Goal: Task Accomplishment & Management: Manage account settings

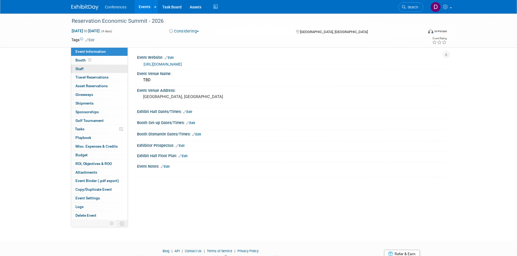
click at [83, 71] on span "Staff 0" at bounding box center [79, 69] width 8 height 4
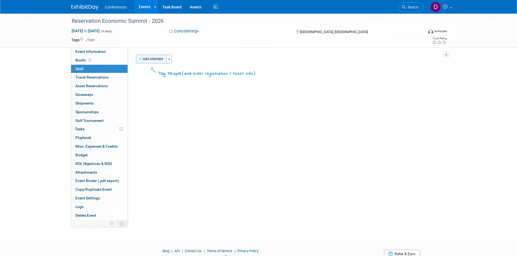
click at [150, 59] on button "Add Attendee" at bounding box center [151, 59] width 31 height 9
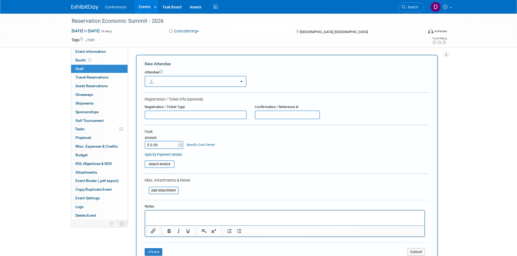
click at [180, 84] on button "button" at bounding box center [196, 81] width 102 height 11
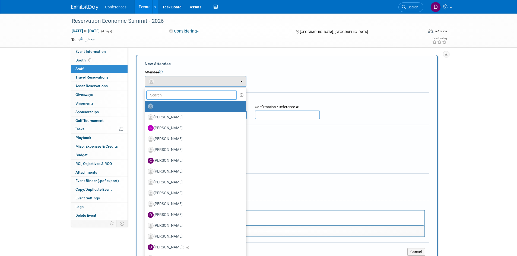
click at [181, 96] on input "text" at bounding box center [191, 95] width 91 height 9
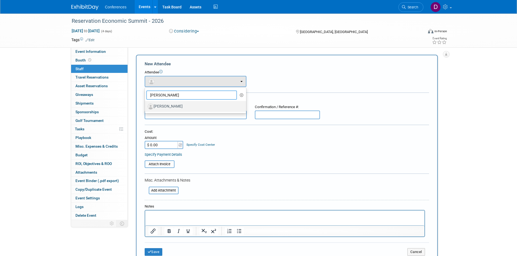
type input "eric"
click at [178, 104] on label "[PERSON_NAME]" at bounding box center [194, 106] width 93 height 9
click at [146, 104] on input "[PERSON_NAME]" at bounding box center [144, 106] width 4 height 4
select select "cfecc8e0-e0c3-4a51-bf36-43dfeb75ef3f"
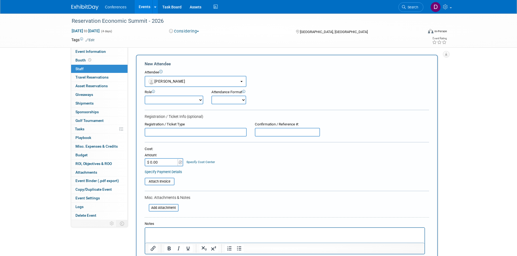
click at [176, 100] on select "Attending Booth Exhibitor Demonstrator Host Invited Planner Presenter" at bounding box center [174, 100] width 59 height 9
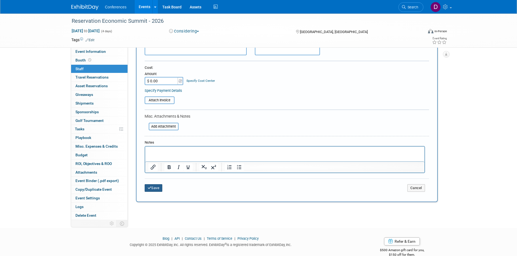
click at [155, 191] on button "Save" at bounding box center [154, 188] width 18 height 8
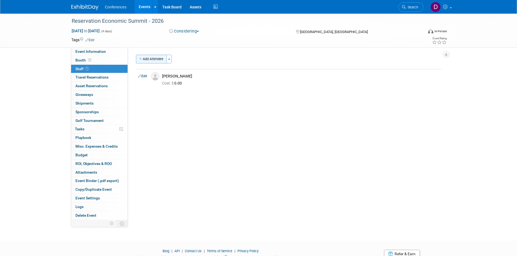
click at [148, 58] on button "Add Attendee" at bounding box center [151, 59] width 31 height 9
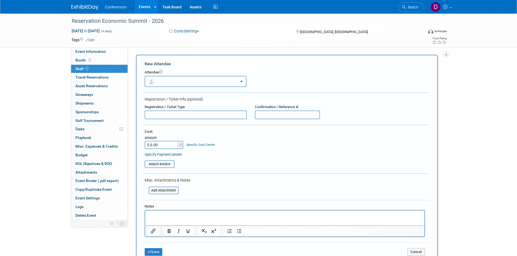
click at [164, 80] on button "button" at bounding box center [196, 81] width 102 height 11
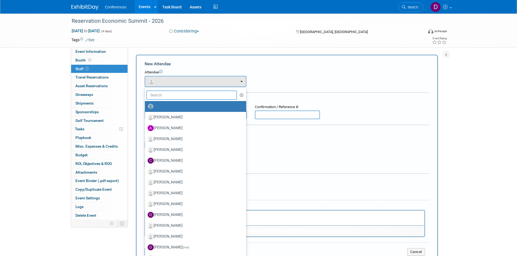
click at [167, 95] on input "text" at bounding box center [191, 95] width 91 height 9
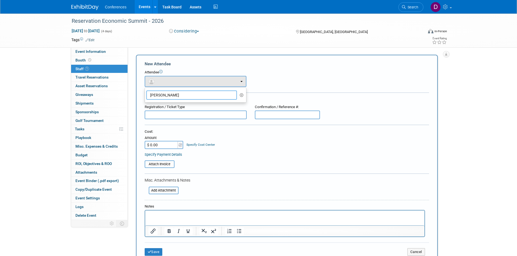
type input "marvin"
click at [297, 72] on div "Attendee" at bounding box center [287, 72] width 284 height 5
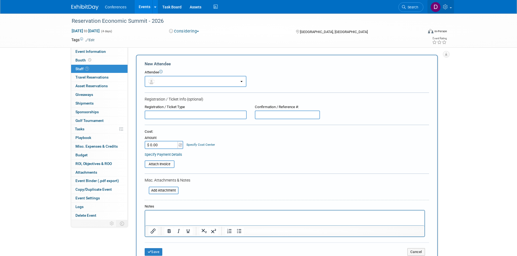
click at [447, 8] on icon at bounding box center [446, 6] width 6 height 5
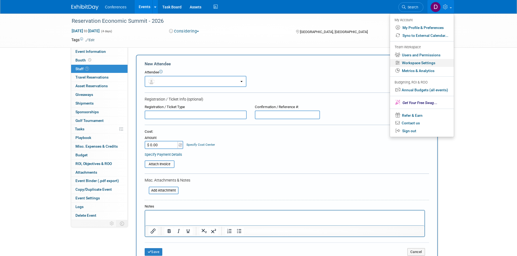
drag, startPoint x: 418, startPoint y: 56, endPoint x: 426, endPoint y: 59, distance: 8.9
click at [426, 59] on link "Workspace Settings" at bounding box center [422, 63] width 64 height 8
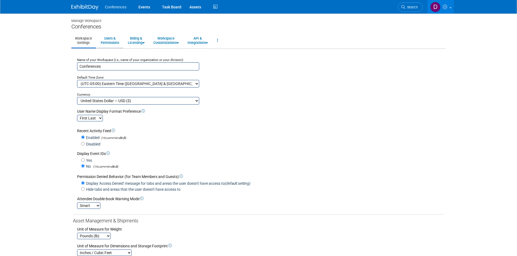
click at [112, 41] on link "Users & Permissions" at bounding box center [109, 40] width 25 height 13
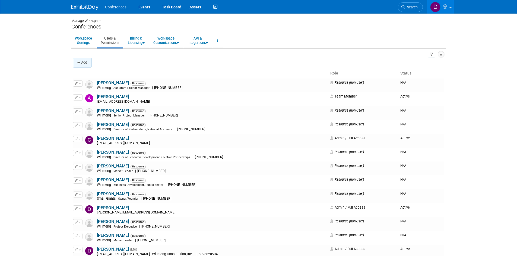
click at [78, 61] on icon "button" at bounding box center [79, 63] width 4 height 4
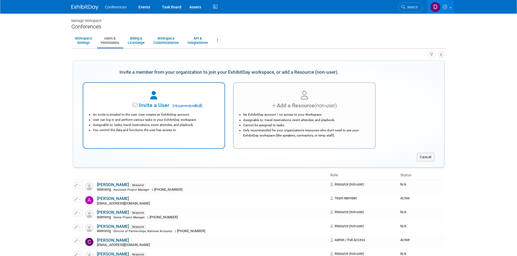
click at [203, 113] on li "An invite is emailed to the user. User creates an ExhibitDay account." at bounding box center [155, 114] width 125 height 5
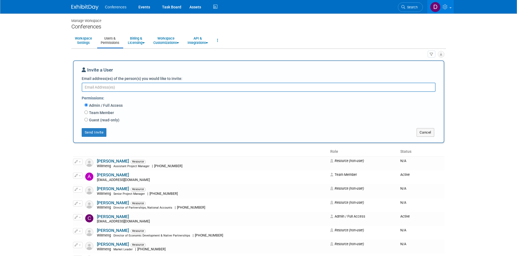
click at [109, 113] on label "Team Member" at bounding box center [101, 112] width 26 height 5
click at [88, 113] on input "Team Member" at bounding box center [86, 113] width 4 height 4
radio input "true"
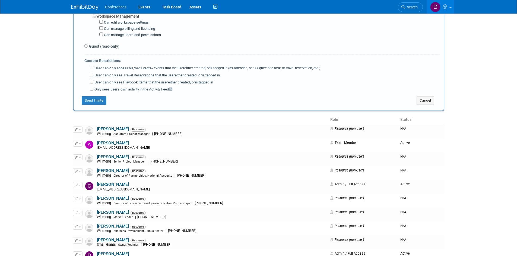
scroll to position [461, 0]
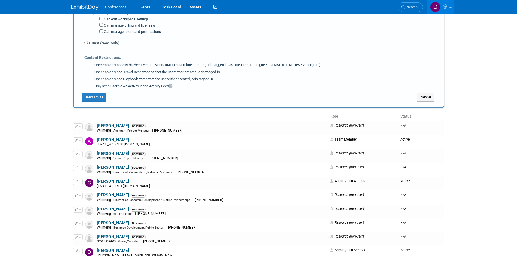
click at [95, 98] on button "Send Invite" at bounding box center [94, 97] width 25 height 9
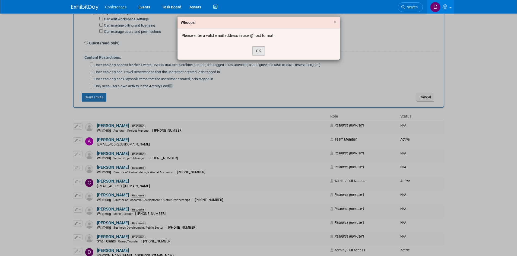
click at [260, 49] on button "OK" at bounding box center [258, 50] width 12 height 9
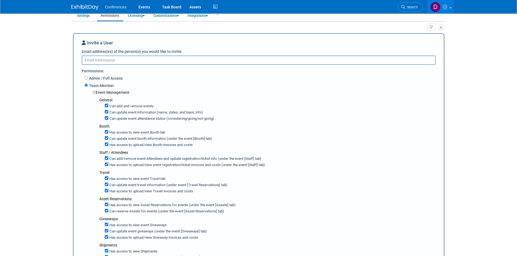
scroll to position [0, 0]
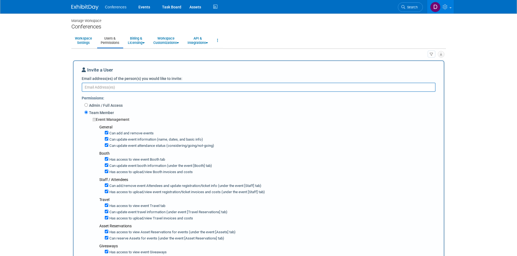
click at [245, 87] on textarea "Email address(es) of the person(s) you would like to invite:" at bounding box center [259, 87] width 354 height 9
paste textarea "mailto:mnez@willmeng.com"
click at [95, 89] on textarea "mailto:mnez@willmeng.com" at bounding box center [259, 87] width 354 height 9
type textarea "[EMAIL_ADDRESS][DOMAIN_NAME]"
click at [47, 108] on body "Conferences Events Task Board Assets" at bounding box center [258, 128] width 517 height 256
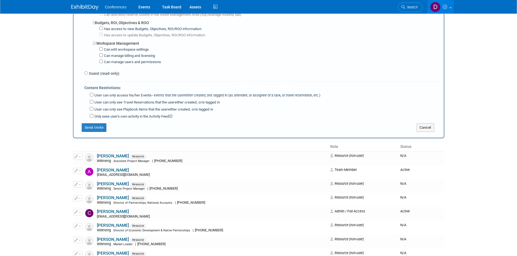
scroll to position [434, 0]
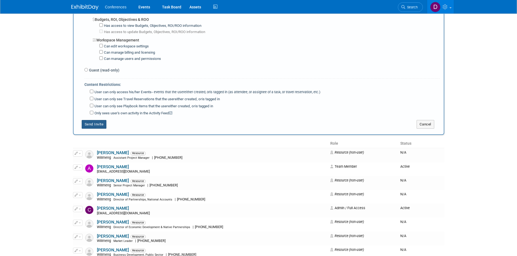
click at [90, 125] on button "Send Invite" at bounding box center [94, 124] width 25 height 9
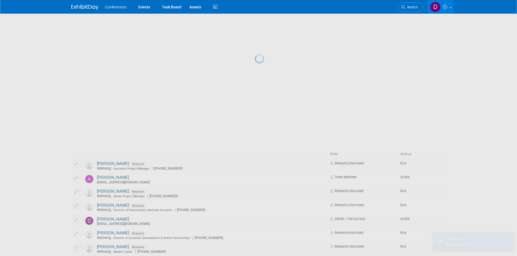
scroll to position [0, 0]
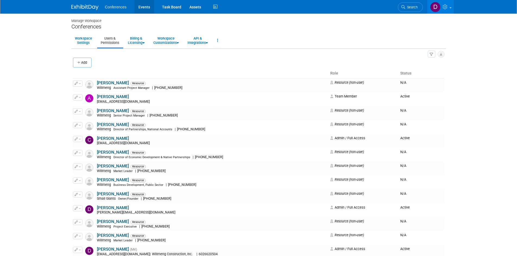
click at [145, 6] on link "Events" at bounding box center [144, 7] width 20 height 14
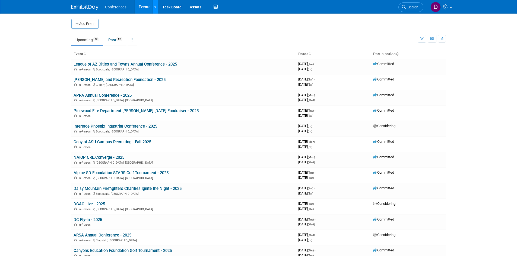
click at [154, 7] on icon at bounding box center [155, 7] width 2 height 4
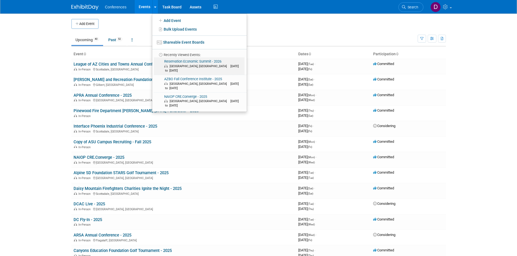
click at [196, 63] on link "Reservation Economic Summit - 2026 Las Vegas, NV Mar 23, 2026 to Mar 26, 2026" at bounding box center [199, 66] width 91 height 17
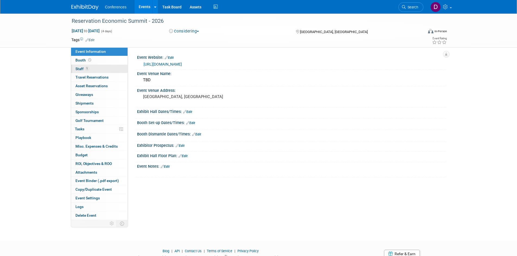
click at [78, 69] on span "Staff 1" at bounding box center [82, 69] width 14 height 4
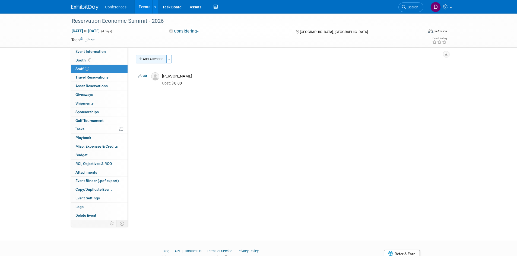
click at [159, 59] on button "Add Attendee" at bounding box center [151, 59] width 31 height 9
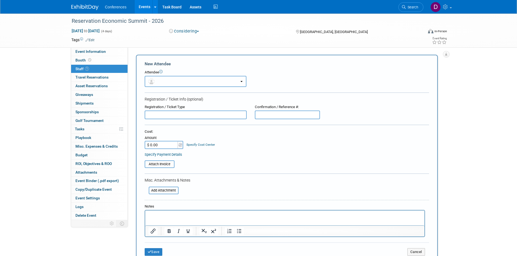
click at [172, 84] on button "button" at bounding box center [196, 81] width 102 height 11
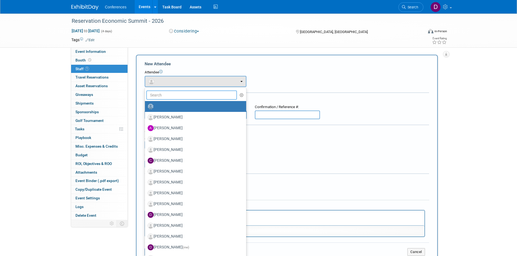
click at [171, 98] on input "text" at bounding box center [191, 95] width 91 height 9
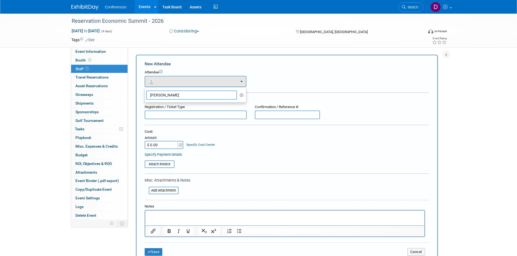
type input "marvin"
click at [272, 83] on div "Attendee <img src="https://www.exhibitday.com/Images/Unassigned-User-Icon.png" …" at bounding box center [287, 78] width 284 height 17
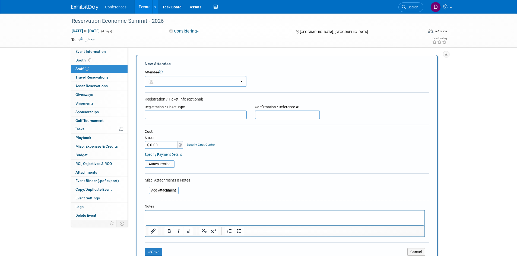
click at [241, 82] on button "button" at bounding box center [196, 81] width 102 height 11
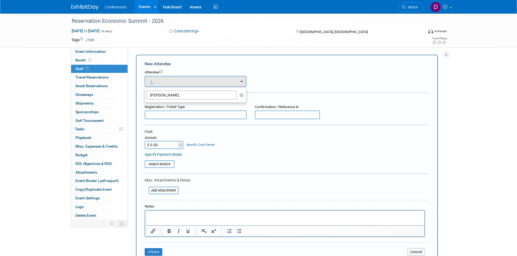
click at [240, 92] on button "button" at bounding box center [241, 95] width 6 height 8
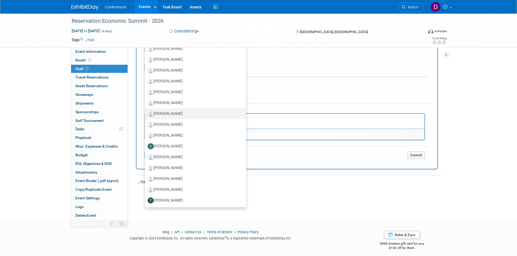
scroll to position [100, 0]
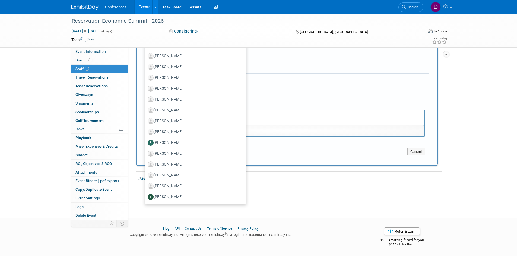
click at [38, 152] on div "Reservation Economic Summit - 2026 Mar 23, 2026 to Mar 26, 2026 (4 days) Mar 23…" at bounding box center [258, 60] width 517 height 295
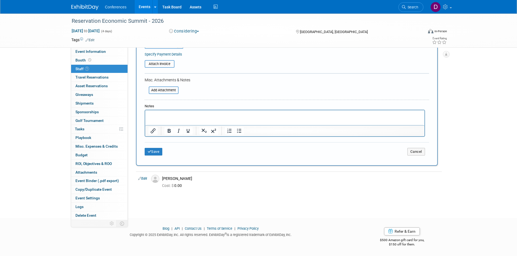
click at [80, 67] on span "Staff 1" at bounding box center [82, 69] width 14 height 4
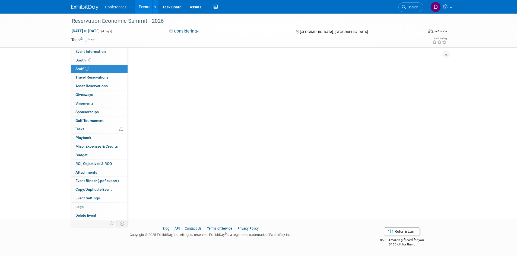
scroll to position [0, 0]
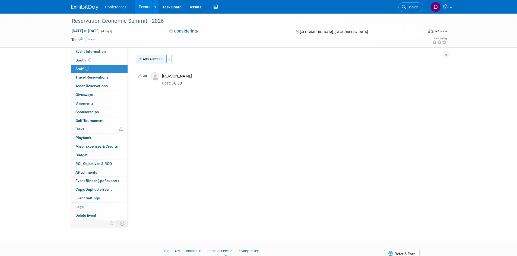
click at [146, 57] on button "Add Attendee" at bounding box center [151, 59] width 31 height 9
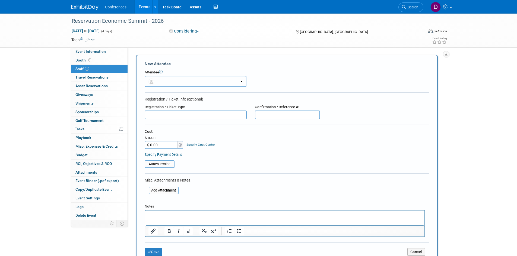
click at [184, 79] on button "button" at bounding box center [196, 81] width 102 height 11
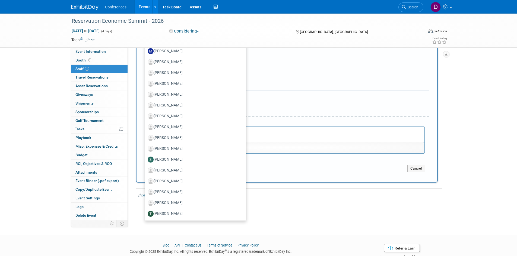
scroll to position [100, 0]
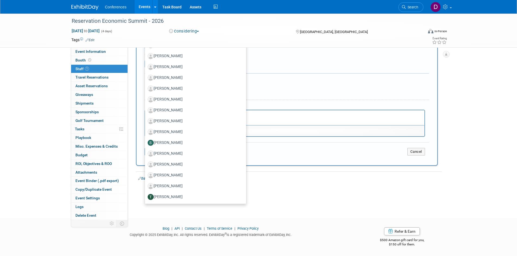
click at [45, 119] on div "Reservation Economic Summit - 2026 Mar 23, 2026 to Mar 26, 2026 (4 days) Mar 23…" at bounding box center [258, 60] width 517 height 295
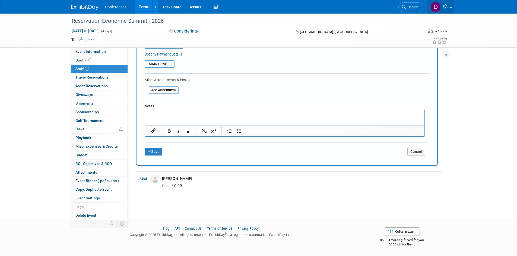
click at [445, 7] on icon at bounding box center [446, 6] width 6 height 5
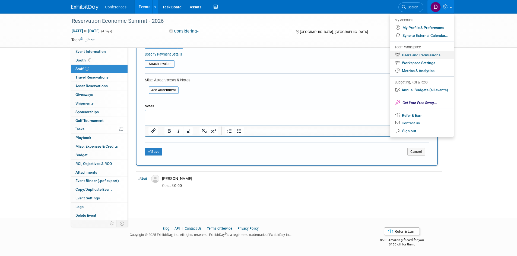
click at [420, 56] on link "Users and Permissions" at bounding box center [422, 55] width 64 height 8
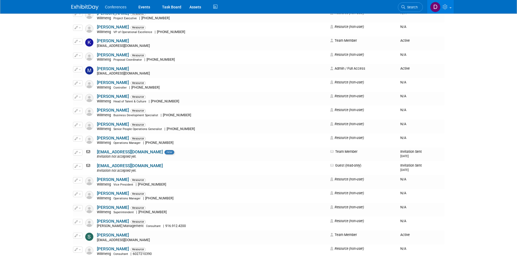
scroll to position [434, 0]
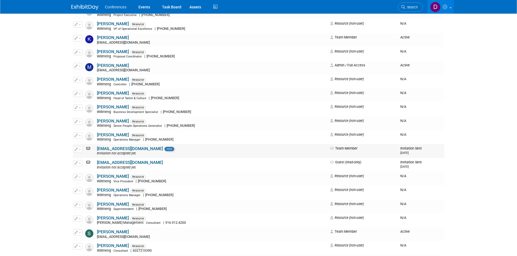
click at [80, 149] on span "button" at bounding box center [80, 149] width 2 height 1
click at [88, 156] on link "Edit" at bounding box center [94, 158] width 43 height 8
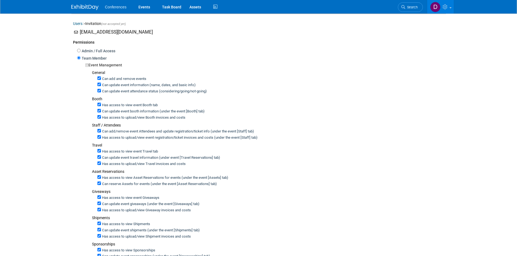
scroll to position [27, 0]
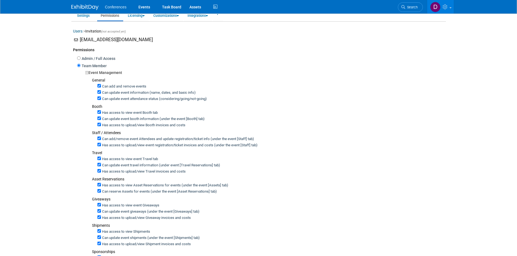
click at [84, 58] on label "Admin / Full Access" at bounding box center [98, 58] width 35 height 5
click at [81, 58] on input "Admin / Full Access" at bounding box center [79, 58] width 4 height 4
radio input "true"
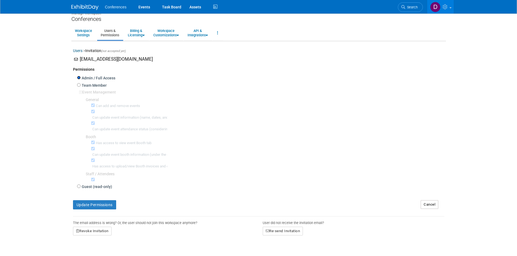
scroll to position [4, 0]
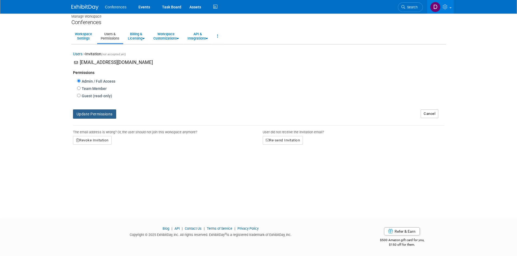
click at [84, 113] on button "Update Permissions" at bounding box center [94, 114] width 43 height 9
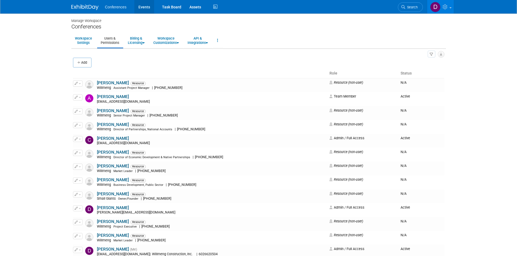
click at [151, 5] on link "Events" at bounding box center [144, 7] width 20 height 14
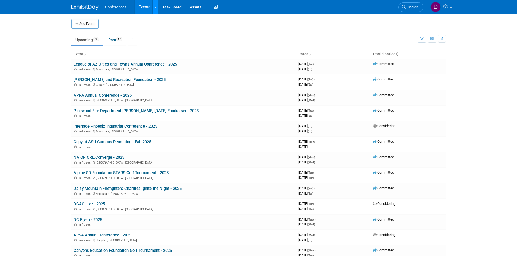
click at [155, 7] on icon at bounding box center [155, 7] width 2 height 4
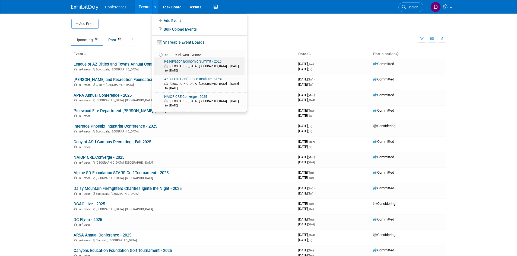
click at [174, 61] on link "Reservation Economic Summit - 2026 [GEOGRAPHIC_DATA], [GEOGRAPHIC_DATA] [DATE] …" at bounding box center [199, 66] width 91 height 17
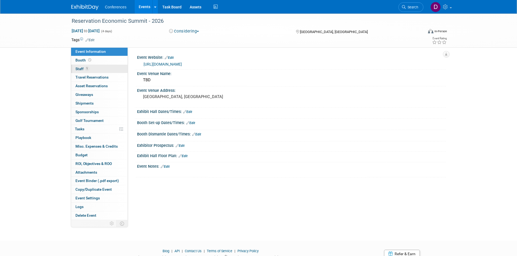
click at [79, 67] on span "Staff 1" at bounding box center [82, 69] width 14 height 4
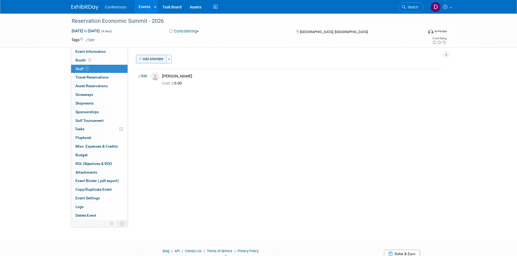
click at [148, 56] on button "Add Attendee" at bounding box center [151, 59] width 31 height 9
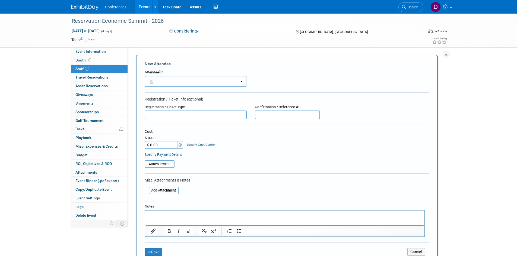
click at [168, 83] on button "button" at bounding box center [196, 81] width 102 height 11
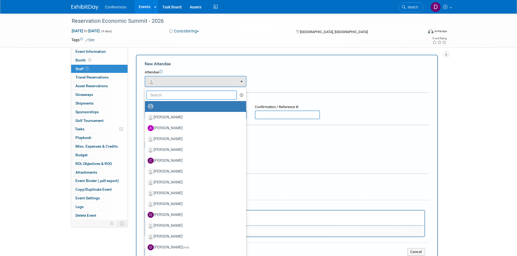
click at [176, 95] on input "text" at bounding box center [191, 95] width 91 height 9
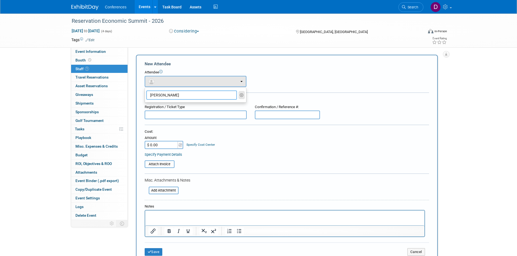
type input "marvin"
click at [239, 95] on button "button" at bounding box center [241, 95] width 6 height 8
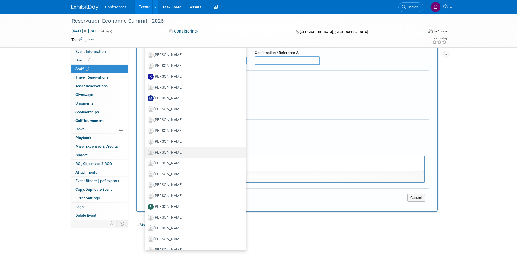
scroll to position [259, 0]
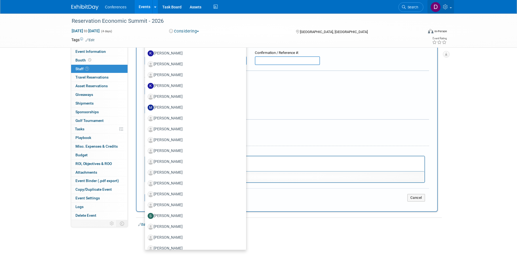
click at [448, 7] on icon at bounding box center [446, 6] width 6 height 5
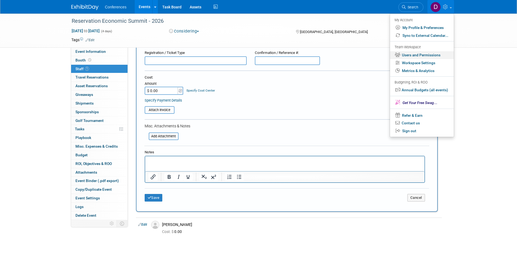
click at [407, 55] on link "Users and Permissions" at bounding box center [422, 55] width 64 height 8
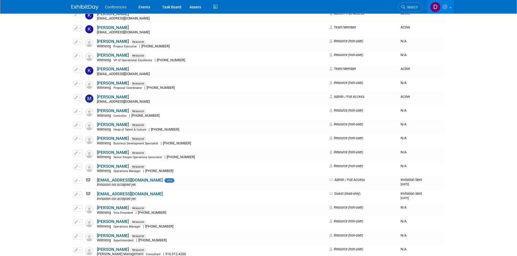
scroll to position [407, 0]
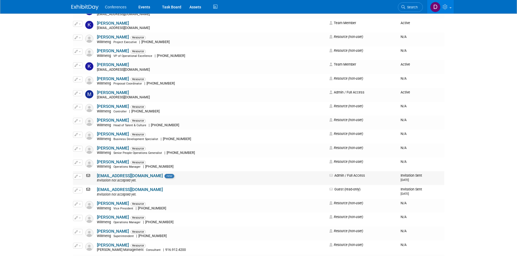
click at [81, 177] on span "button" at bounding box center [80, 176] width 2 height 1
click at [86, 185] on link "Edit" at bounding box center [94, 185] width 43 height 8
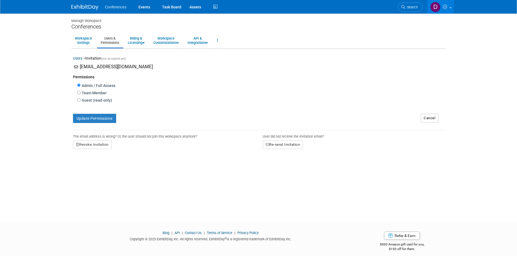
click at [94, 99] on label "Guest (read-only)" at bounding box center [96, 100] width 31 height 5
click at [81, 99] on input "Guest (read-only)" at bounding box center [79, 100] width 4 height 4
radio input "true"
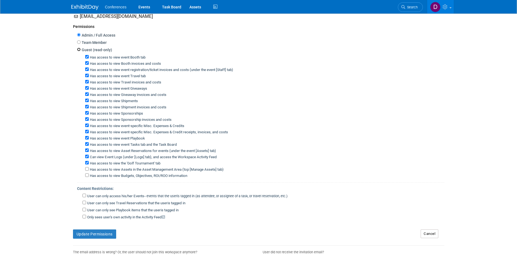
scroll to position [54, 0]
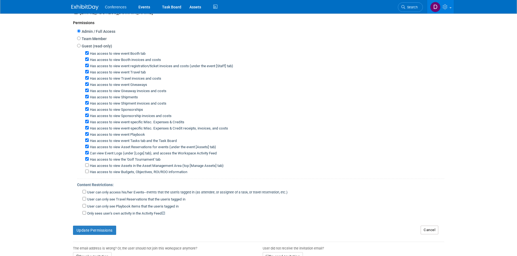
click at [88, 40] on label "Team Member" at bounding box center [94, 38] width 26 height 5
click at [81, 40] on input "Team Member" at bounding box center [79, 39] width 4 height 4
radio input "true"
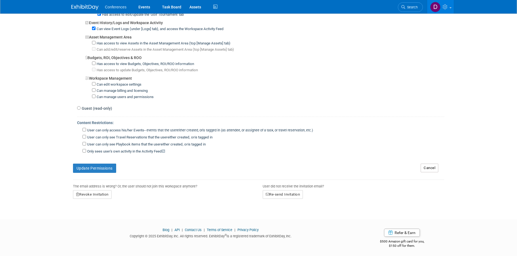
scroll to position [378, 0]
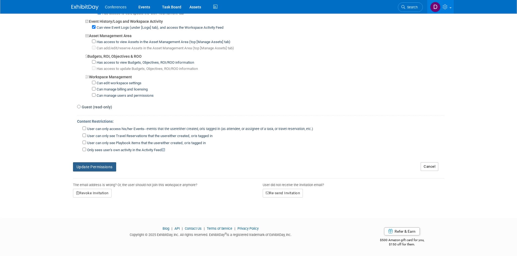
click at [93, 167] on button "Update Permissions" at bounding box center [94, 166] width 43 height 9
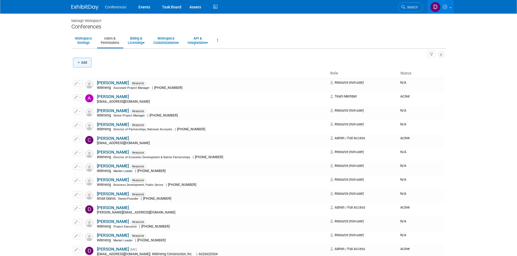
click at [82, 63] on button "Add" at bounding box center [82, 63] width 18 height 10
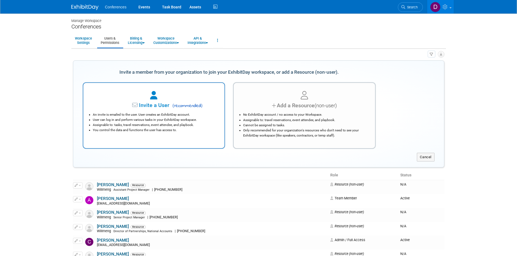
click at [136, 101] on div at bounding box center [154, 96] width 128 height 12
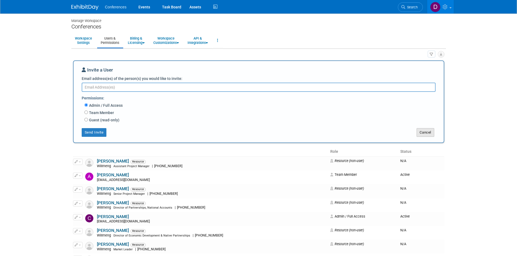
click at [429, 135] on button "Cancel" at bounding box center [425, 132] width 18 height 9
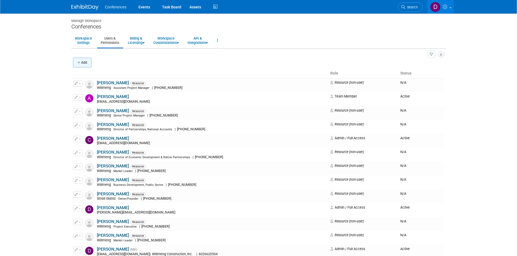
click at [87, 62] on button "Add" at bounding box center [82, 63] width 18 height 10
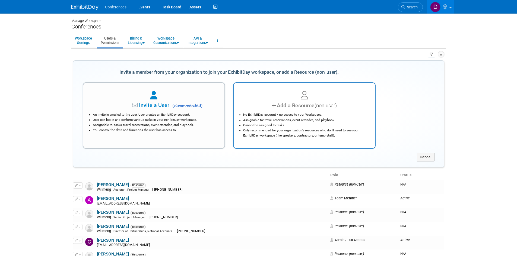
click at [269, 89] on div "Add a Resource (non-user) No ExhibitDay account / no access to your Workspace. …" at bounding box center [304, 115] width 142 height 66
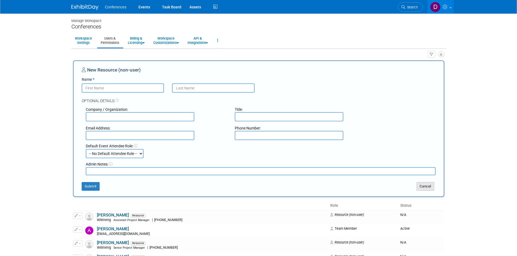
click at [423, 187] on button "Cancel" at bounding box center [425, 186] width 18 height 9
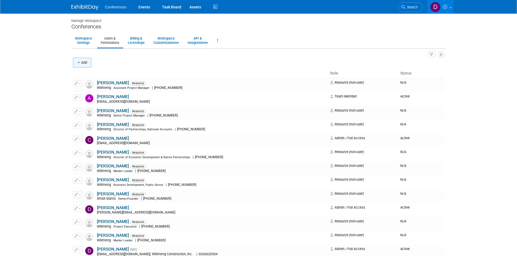
click at [78, 66] on button "Add" at bounding box center [82, 63] width 18 height 10
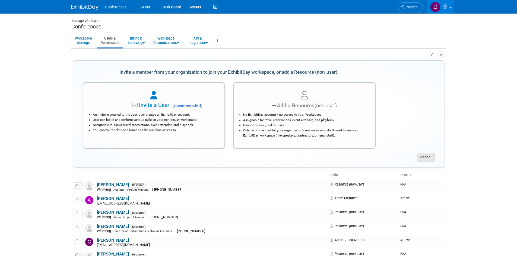
click at [427, 157] on button "Cancel" at bounding box center [426, 157] width 18 height 9
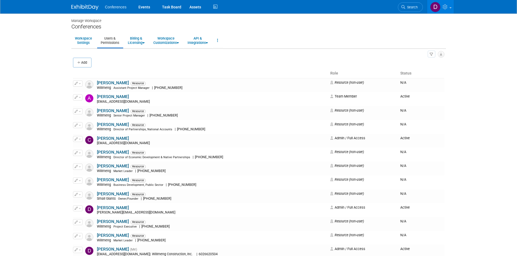
click at [31, 45] on body "Conferences Events Task Board Assets" at bounding box center [258, 128] width 517 height 256
click at [149, 6] on link "Events" at bounding box center [144, 7] width 20 height 14
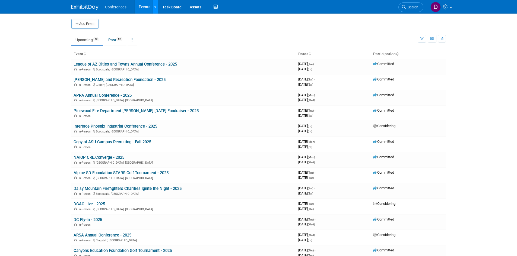
click at [156, 5] on link at bounding box center [155, 7] width 6 height 14
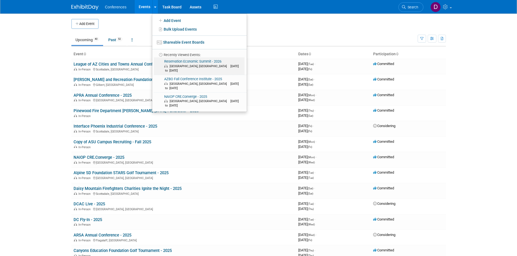
click at [206, 62] on link "Reservation Economic Summit - 2026 Las Vegas, NV Mar 23, 2026 to Mar 26, 2026" at bounding box center [199, 66] width 91 height 17
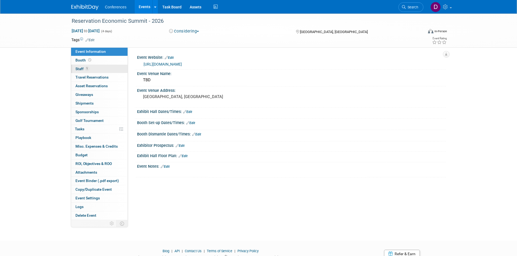
click at [83, 68] on span "Staff 1" at bounding box center [82, 69] width 14 height 4
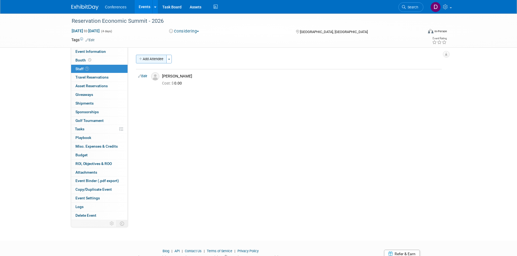
click at [159, 60] on button "Add Attendee" at bounding box center [151, 59] width 31 height 9
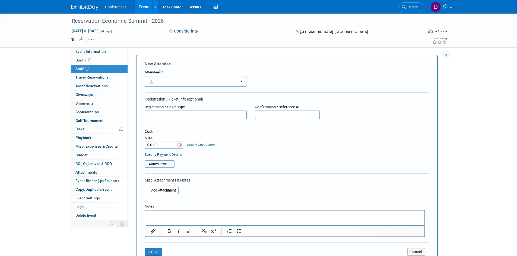
click at [167, 81] on button "button" at bounding box center [196, 81] width 102 height 11
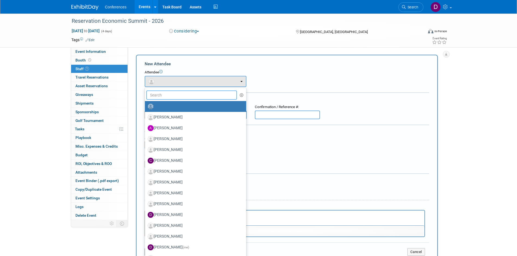
click at [199, 97] on input "text" at bounding box center [191, 95] width 91 height 9
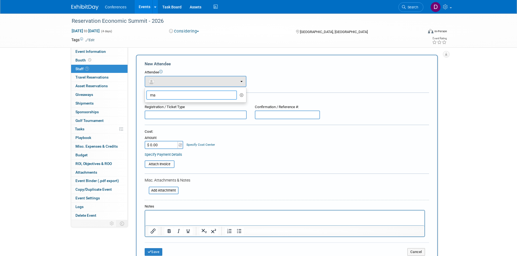
type input "m"
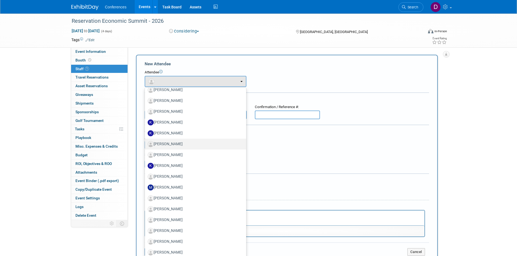
scroll to position [244, 0]
click at [375, 79] on div "Attendee <img src="https://www.exhibitday.com/Images/Unassigned-User-Icon.png" …" at bounding box center [287, 78] width 284 height 17
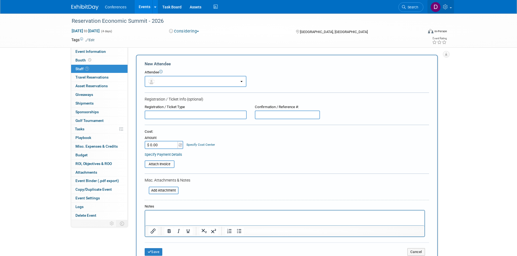
click at [452, 9] on link at bounding box center [440, 7] width 27 height 14
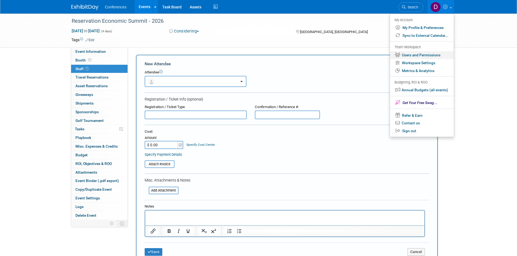
click at [427, 53] on link "Users and Permissions" at bounding box center [422, 55] width 64 height 8
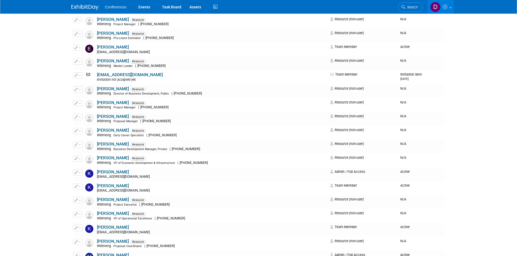
scroll to position [380, 0]
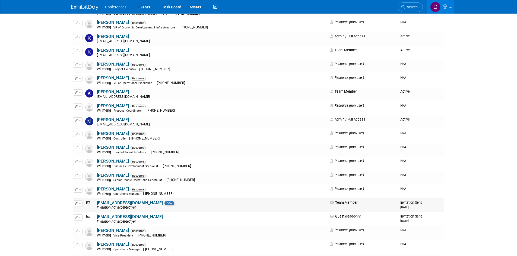
click at [81, 204] on button "button" at bounding box center [77, 204] width 9 height 6
click at [85, 214] on link "Edit" at bounding box center [94, 213] width 43 height 8
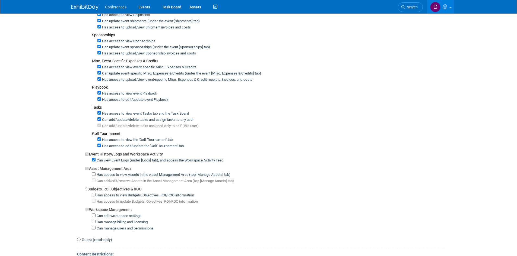
scroll to position [378, 0]
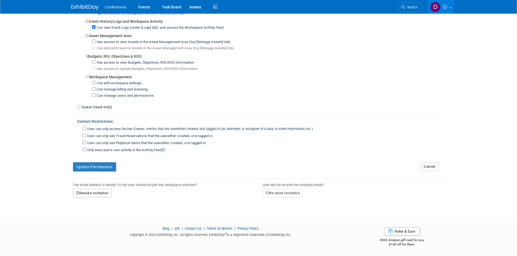
click at [101, 193] on button "Revoke Invitation" at bounding box center [92, 193] width 39 height 9
click at [88, 216] on link "Yes" at bounding box center [86, 216] width 16 height 9
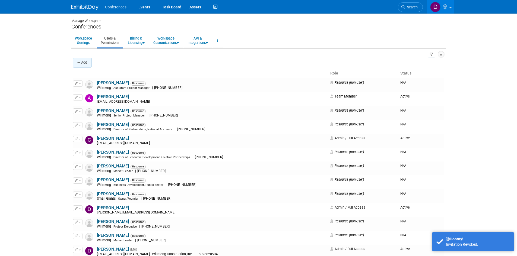
click at [88, 61] on button "Add" at bounding box center [82, 63] width 18 height 10
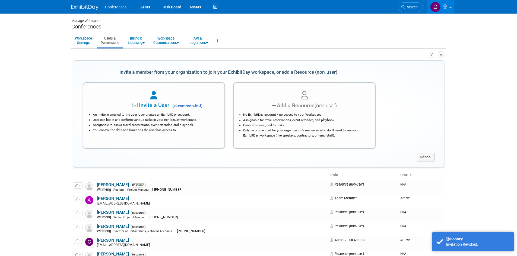
click at [304, 111] on div "No ExhibitDay account / no access to your Workspace. Assignable to: travel rese…" at bounding box center [304, 124] width 128 height 28
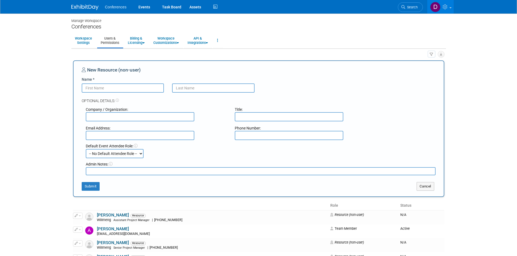
click at [124, 88] on input "Name *" at bounding box center [123, 88] width 82 height 9
type input "[PERSON_NAME]"
type input "Nez"
click at [135, 120] on input "text" at bounding box center [140, 116] width 108 height 9
type input "Willmeng"
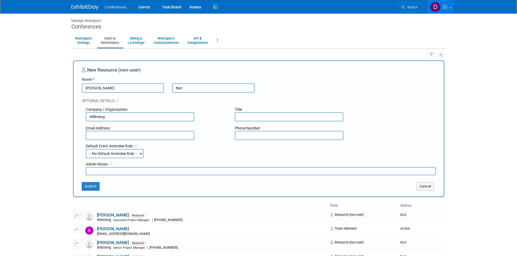
click at [327, 121] on input "text" at bounding box center [289, 116] width 108 height 9
paste input "Director of Native American Construction • Business Development"
type input "Director of Native American Construction"
click at [135, 132] on input "text" at bounding box center [140, 135] width 108 height 9
paste input "mnez@willmeng.com"
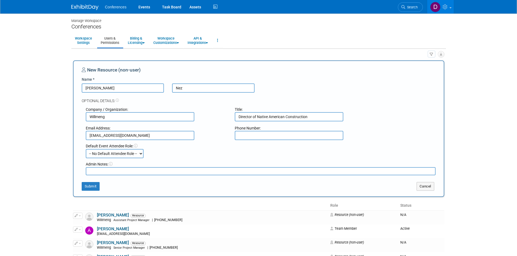
type input "mnez@willmeng.com"
click at [270, 135] on input "text" at bounding box center [289, 135] width 108 height 9
paste input "4806403579"
type input "4806403579"
click at [87, 186] on button "Submit" at bounding box center [91, 186] width 18 height 9
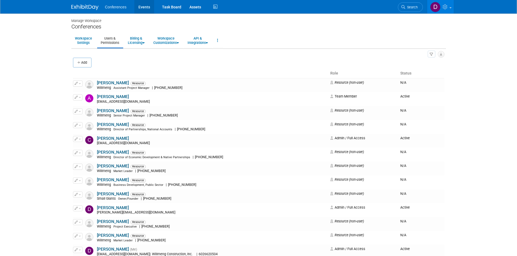
click at [149, 8] on link "Events" at bounding box center [144, 7] width 20 height 14
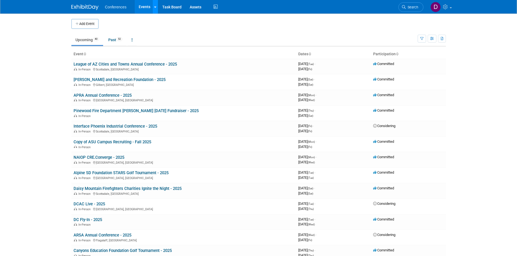
click at [155, 9] on div at bounding box center [155, 6] width 2 height 5
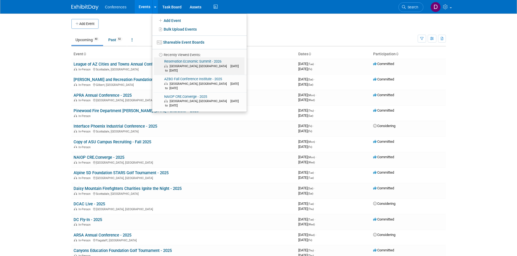
click at [181, 62] on link "Reservation Economic Summit - 2026 [GEOGRAPHIC_DATA], [GEOGRAPHIC_DATA] [DATE] …" at bounding box center [199, 66] width 91 height 17
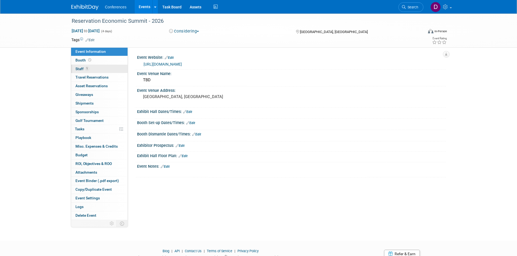
click at [82, 67] on span "Staff 1" at bounding box center [82, 69] width 14 height 4
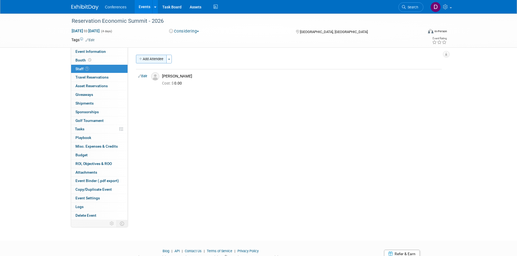
click at [150, 60] on button "Add Attendee" at bounding box center [151, 59] width 31 height 9
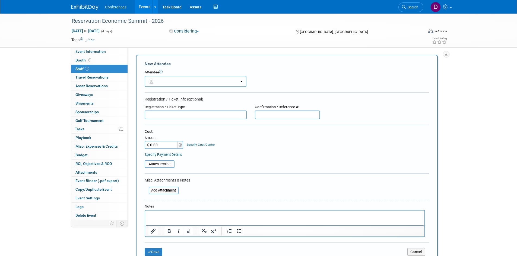
click at [173, 82] on button "button" at bounding box center [196, 81] width 102 height 11
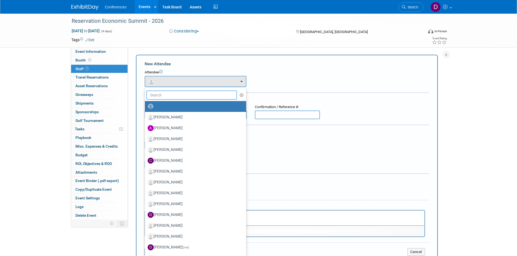
click at [171, 96] on input "text" at bounding box center [191, 95] width 91 height 9
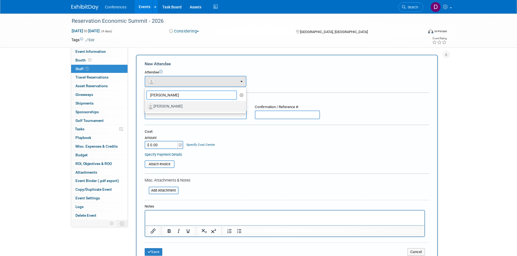
type input "[PERSON_NAME]"
click at [173, 107] on label "[PERSON_NAME]" at bounding box center [194, 106] width 93 height 9
click at [146, 107] on input "[PERSON_NAME]" at bounding box center [144, 106] width 4 height 4
select select "3f37c0e4-d6e5-41fd-9851-1c7cdf6e95de"
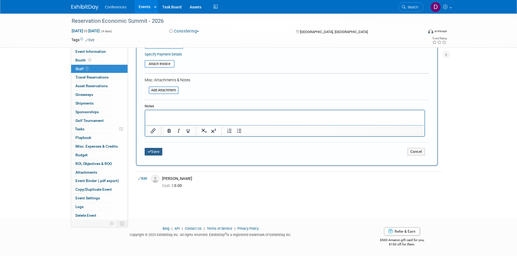
click at [154, 152] on button "Save" at bounding box center [154, 152] width 18 height 8
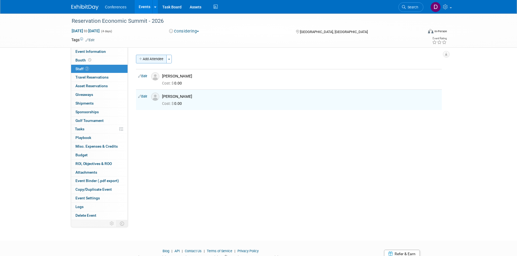
click at [149, 58] on button "Add Attendee" at bounding box center [151, 59] width 31 height 9
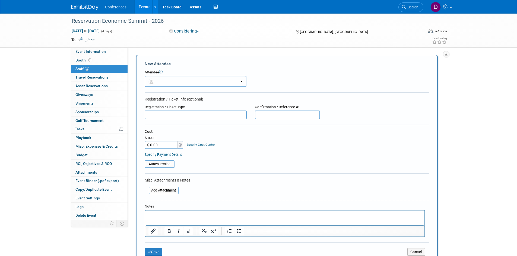
click button "button"
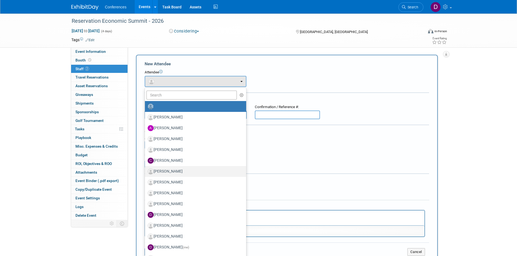
click label "[PERSON_NAME]"
click input "[PERSON_NAME]"
select select "1b2b58ae-0e14-474b-a4ba-0246fe3ce291"
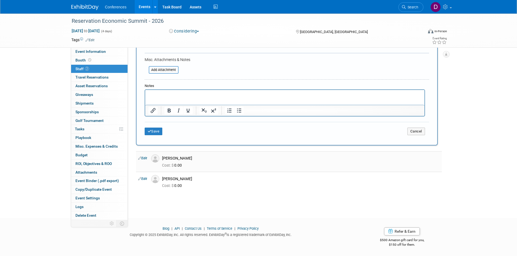
scroll to position [139, 0]
click button "Save"
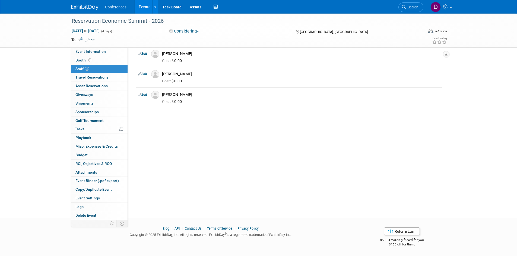
click div "Reservation Economic Summit - 2026 [DATE] to [DATE] (4 days) [DATE] to [DATE] C…"
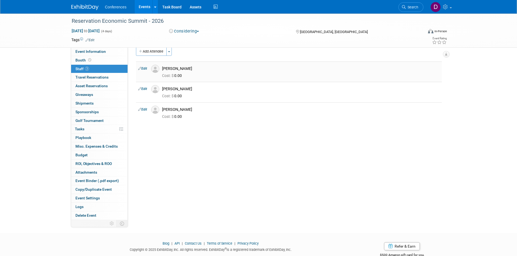
scroll to position [0, 0]
